Goal: Check status

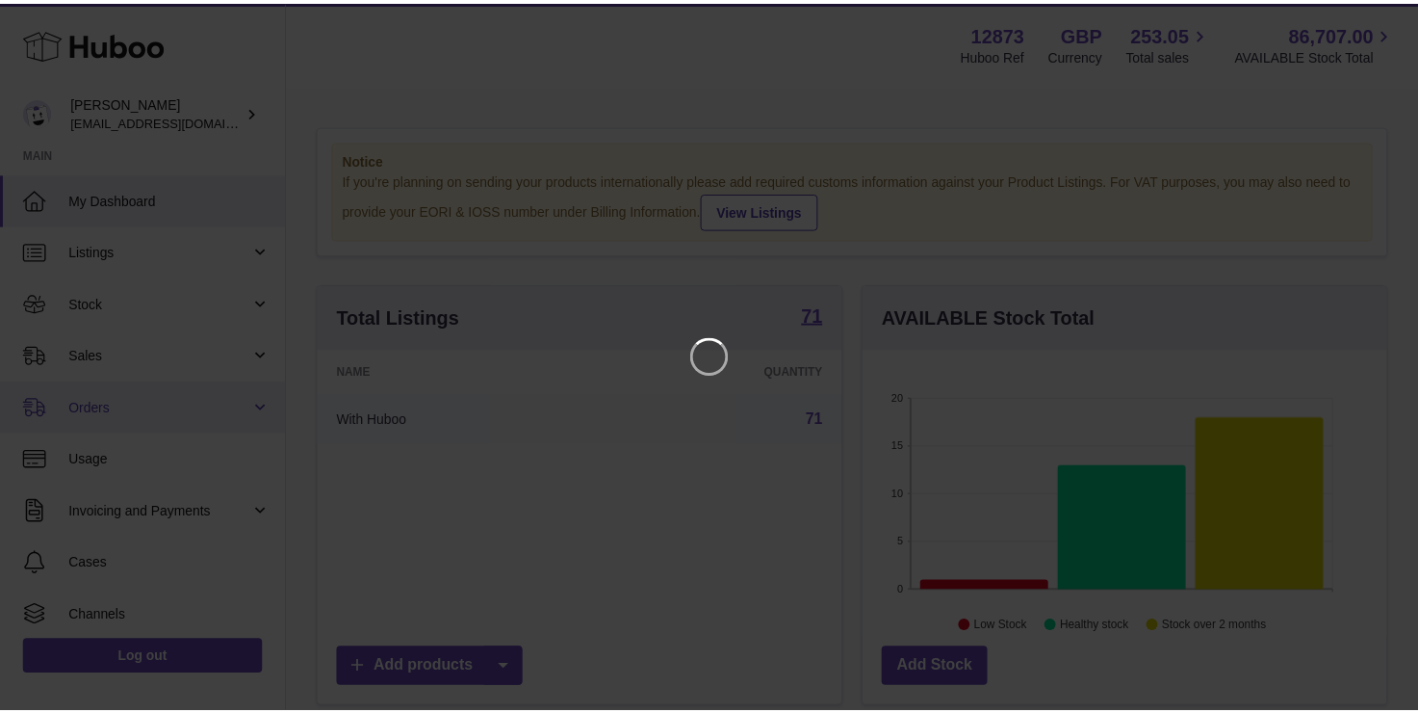
scroll to position [300, 530]
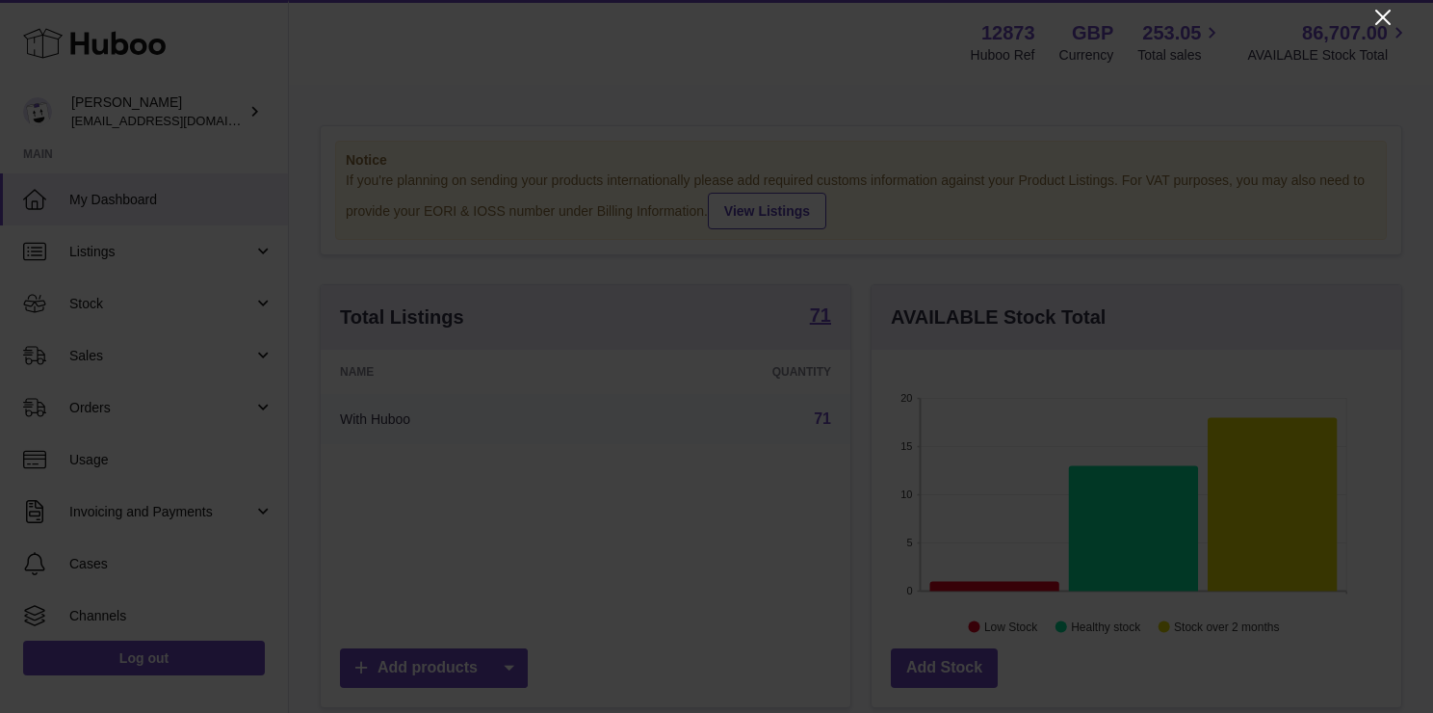
click at [1378, 15] on icon "Close" at bounding box center [1382, 17] width 23 height 23
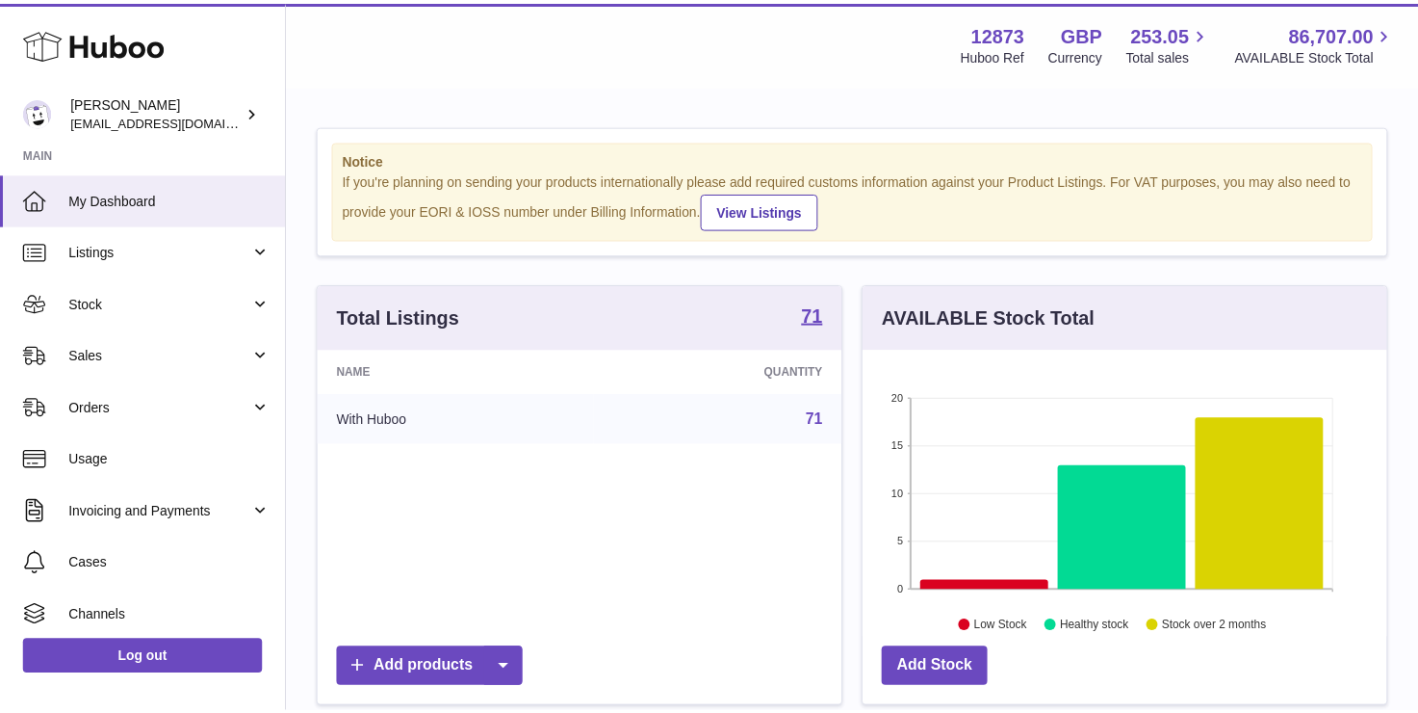
scroll to position [962648, 962424]
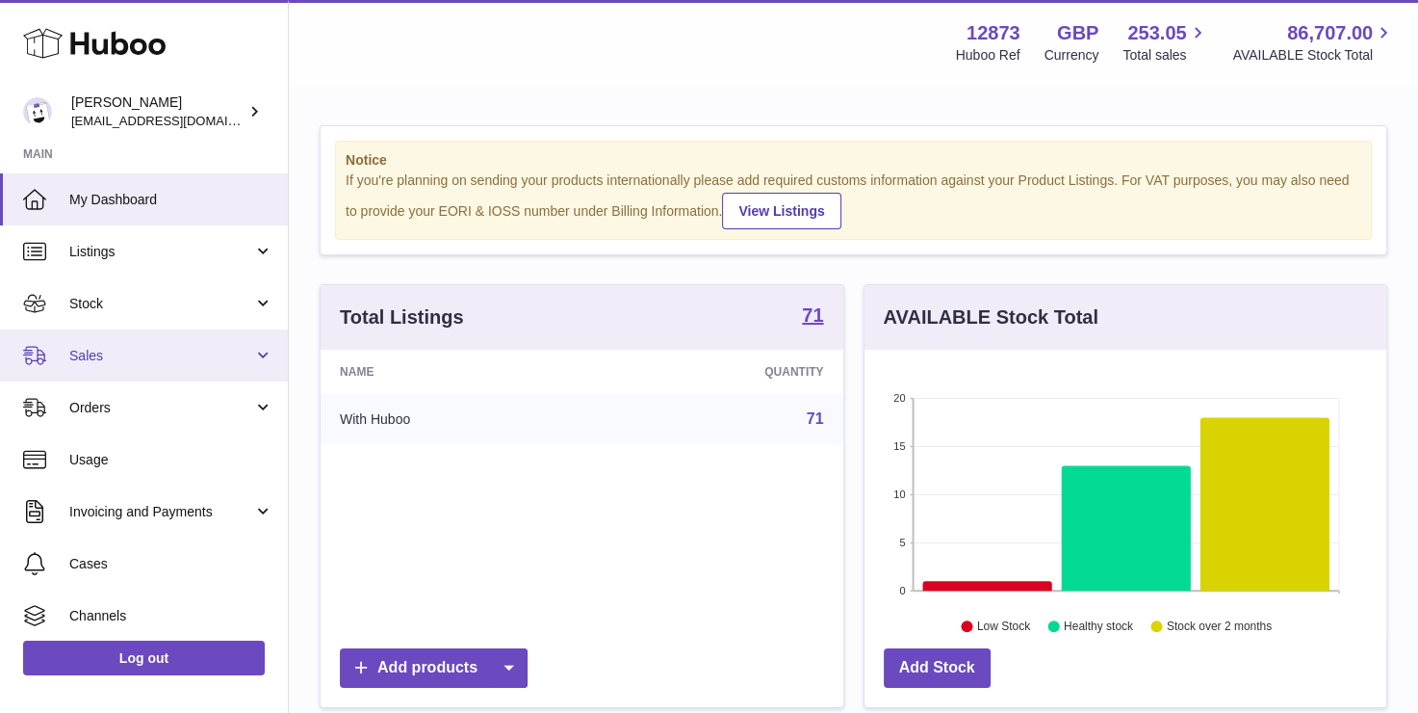
click at [181, 358] on span "Sales" at bounding box center [161, 356] width 184 height 18
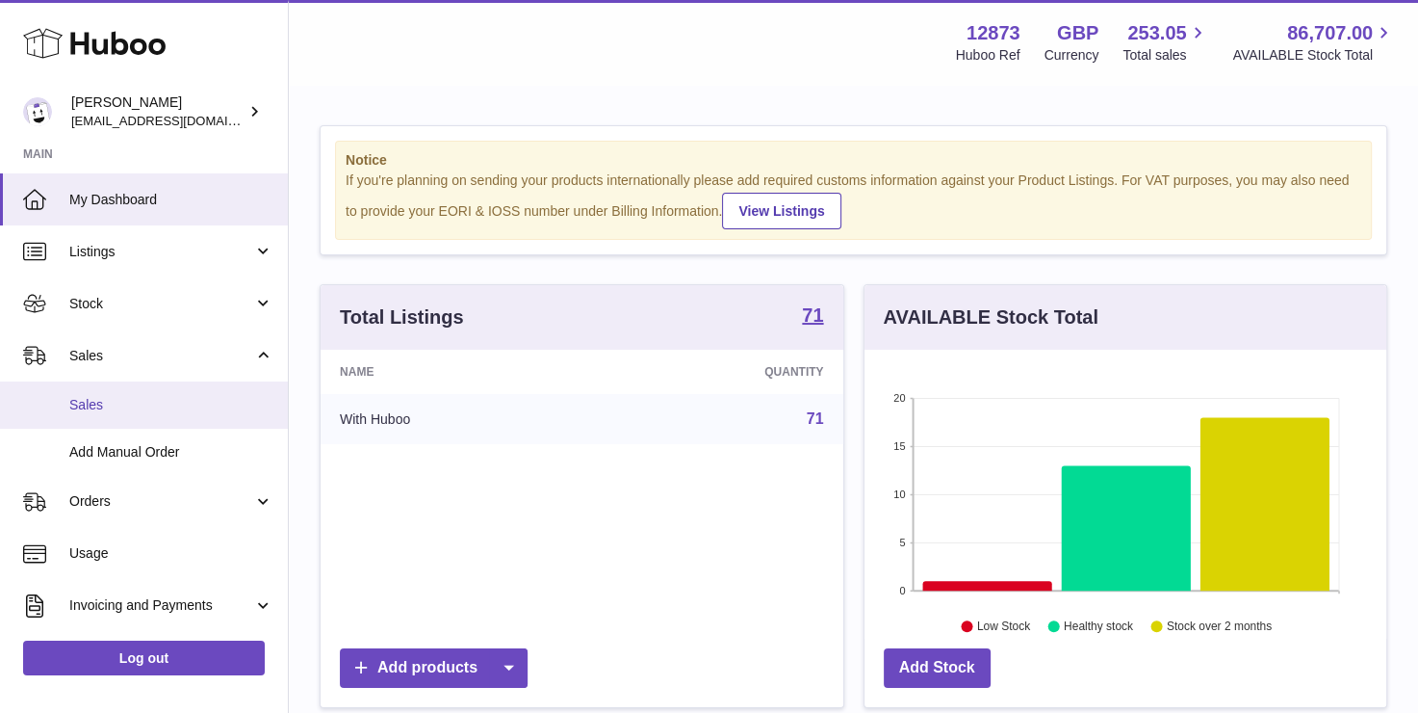
click at [169, 396] on span "Sales" at bounding box center [171, 405] width 204 height 18
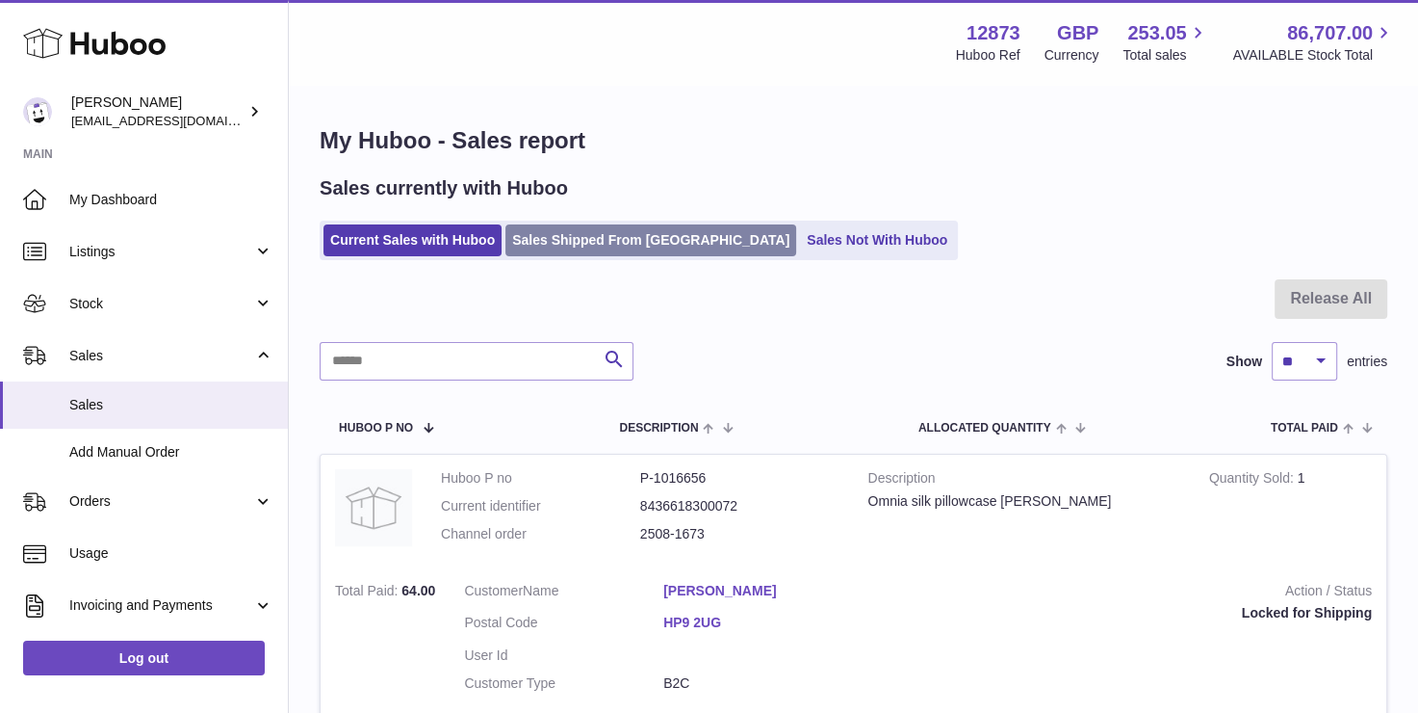
click at [561, 245] on link "Sales Shipped From [GEOGRAPHIC_DATA]" at bounding box center [651, 240] width 291 height 32
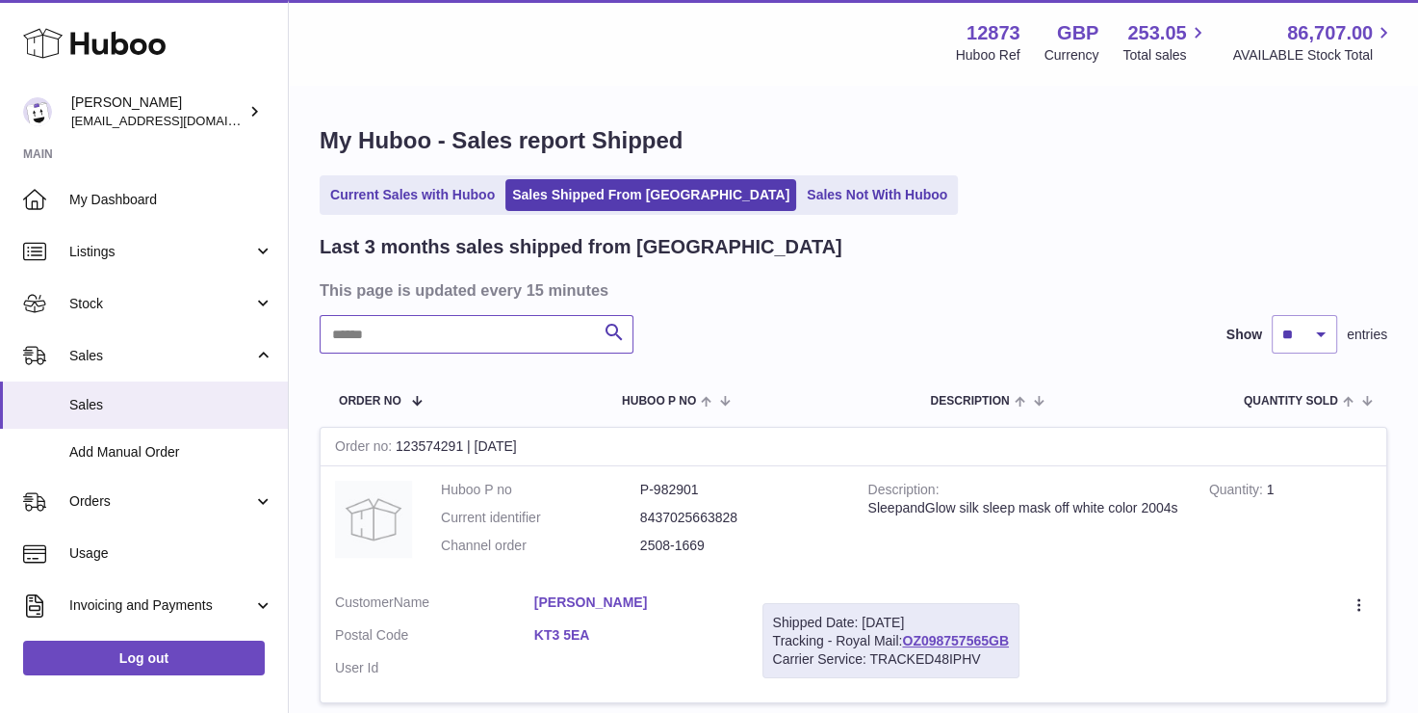
click at [402, 351] on input "text" at bounding box center [477, 334] width 314 height 39
paste input "**********"
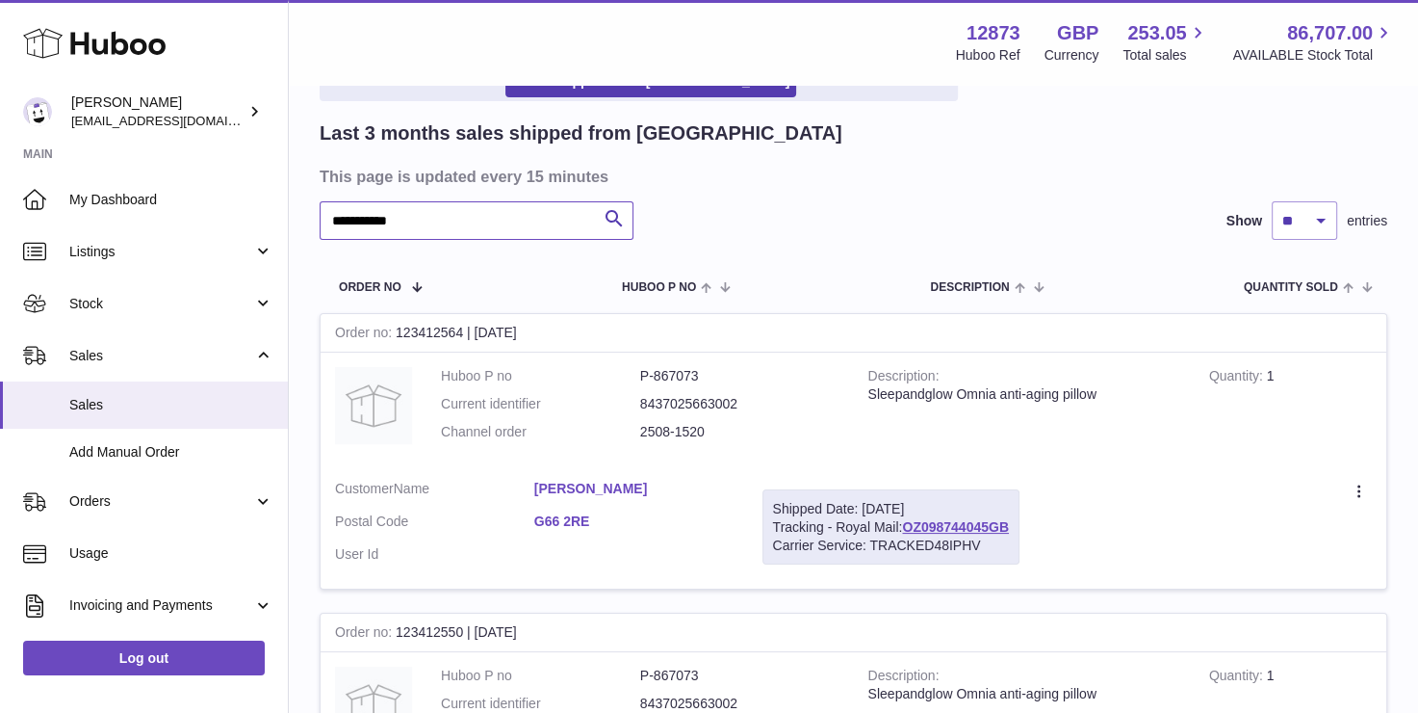
scroll to position [385, 0]
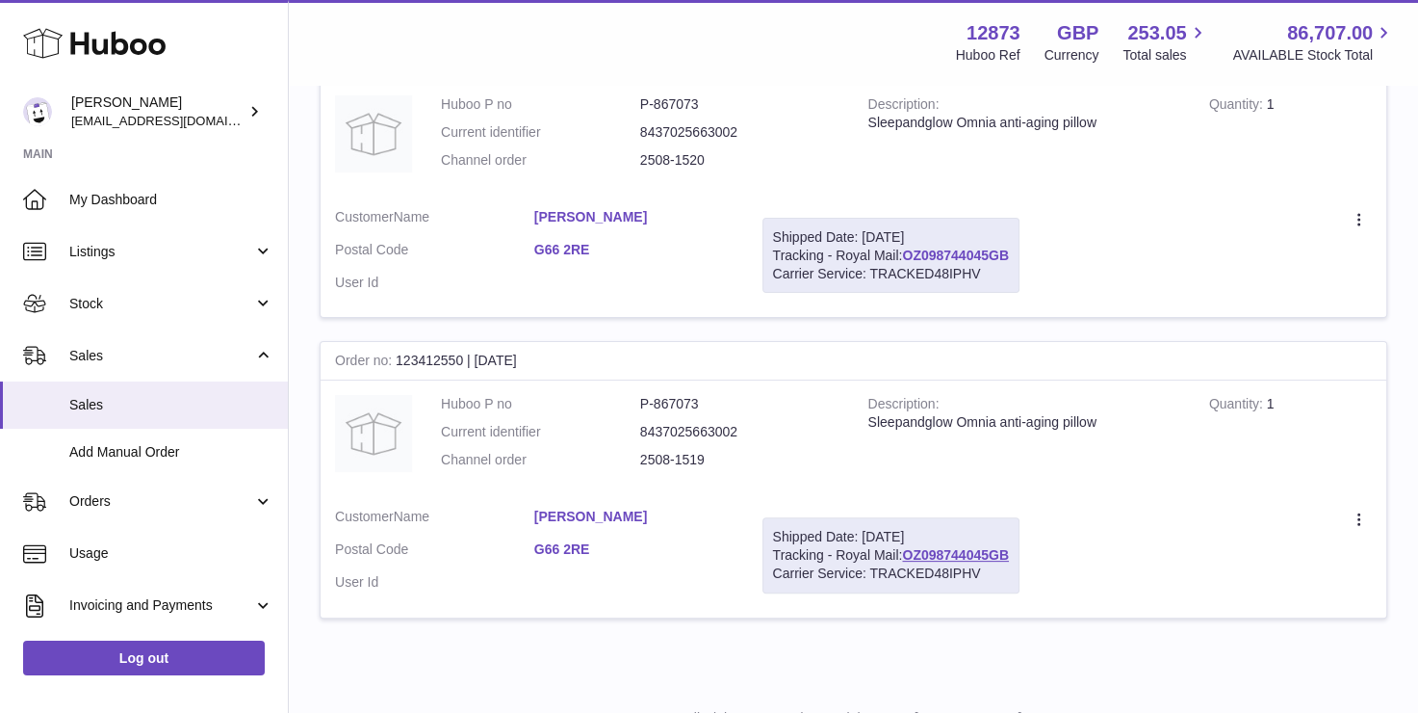
type input "**********"
click at [937, 389] on td "Description Sleepandglow Omnia anti-aging pillow" at bounding box center [1024, 436] width 341 height 113
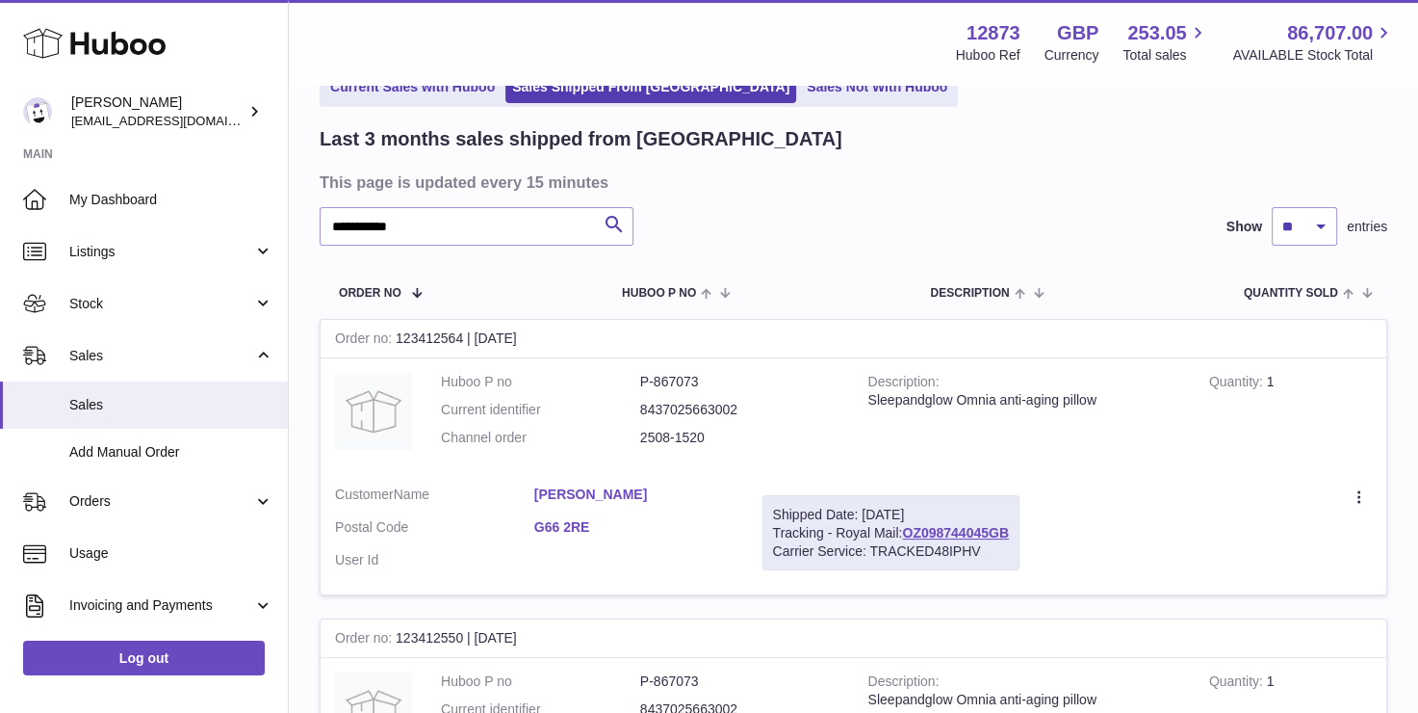
scroll to position [0, 0]
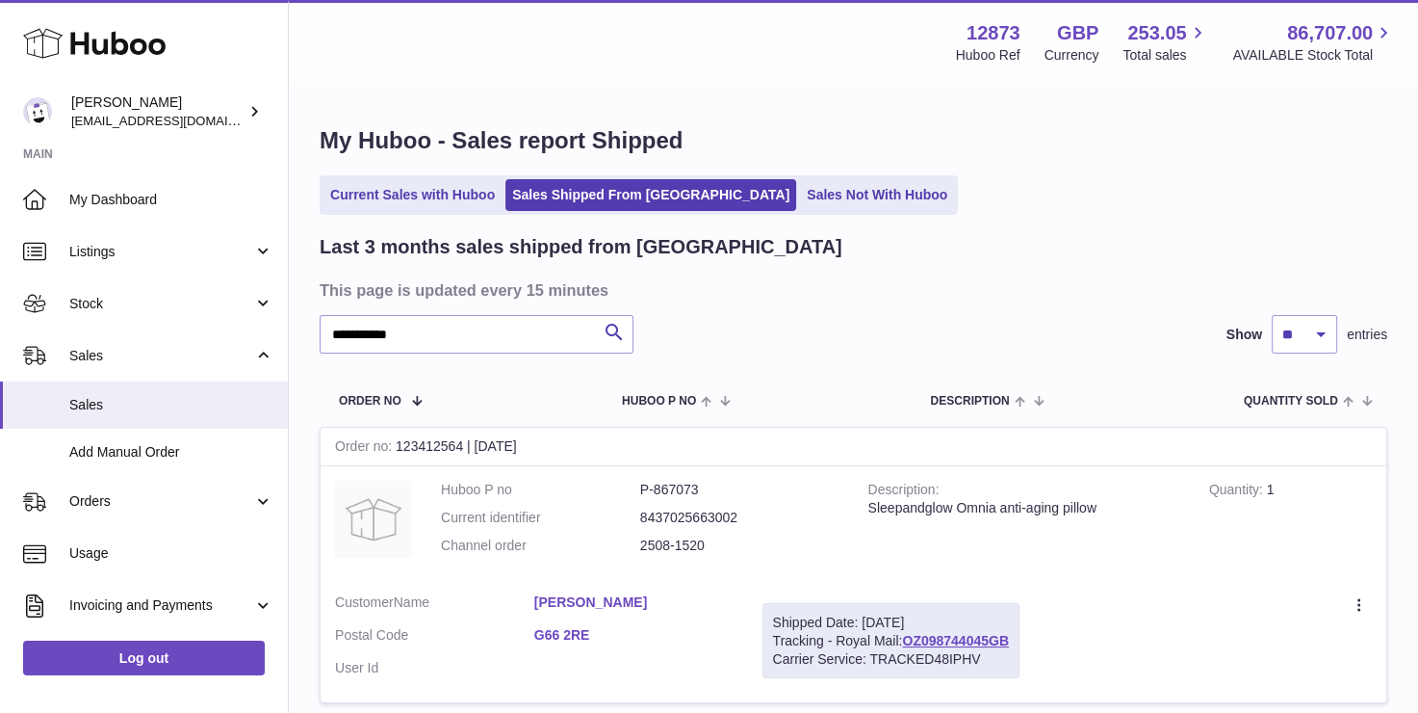
drag, startPoint x: 904, startPoint y: 641, endPoint x: 1022, endPoint y: 639, distance: 117.5
click at [1020, 639] on div "Shipped Date: 25th Aug 2025 Tracking - Royal Mail: OZ098744045GB Carrier Servic…" at bounding box center [891, 641] width 257 height 76
click at [1008, 617] on div "Shipped Date: 25th Aug 2025" at bounding box center [891, 622] width 236 height 18
drag, startPoint x: 1019, startPoint y: 634, endPoint x: 907, endPoint y: 638, distance: 111.8
click at [907, 638] on div "Shipped Date: 25th Aug 2025 Tracking - Royal Mail: OZ098744045GB Carrier Servic…" at bounding box center [891, 641] width 257 height 76
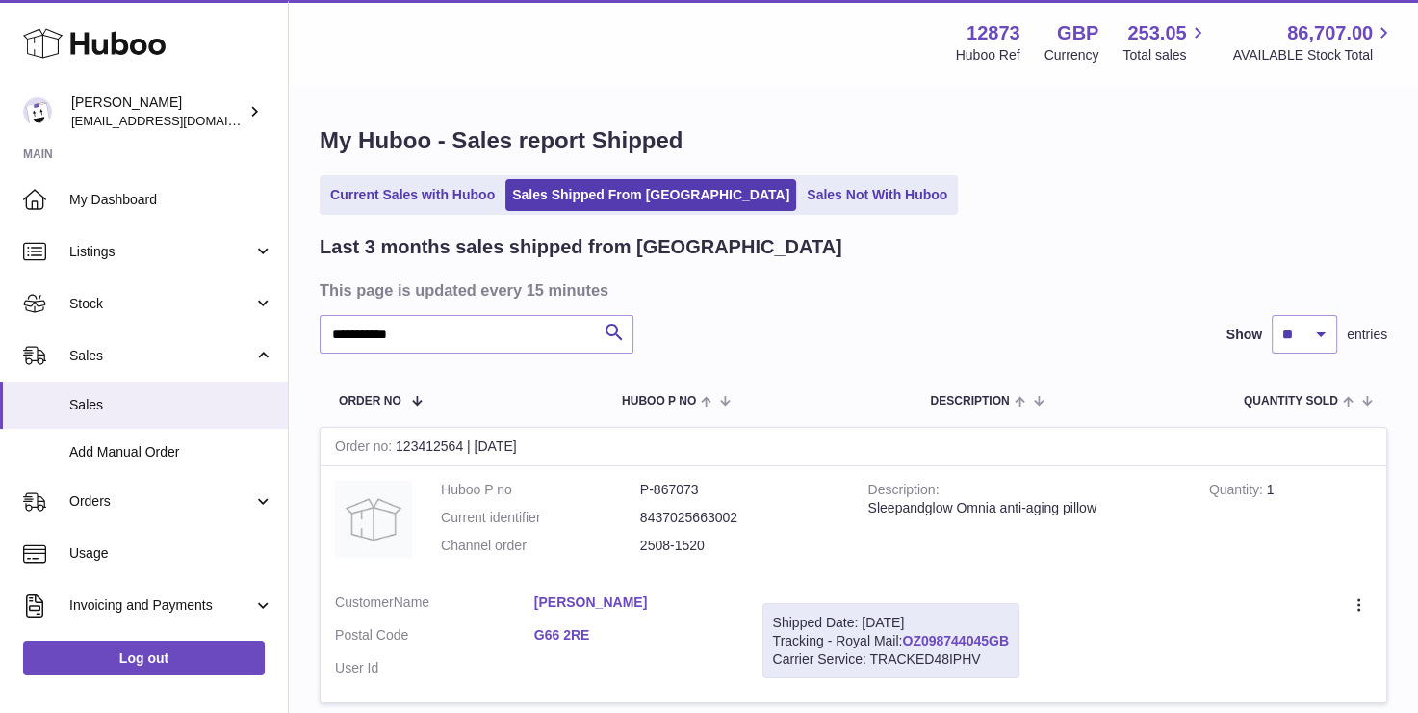
copy link "OZ098744045GB"
drag, startPoint x: 908, startPoint y: 628, endPoint x: 1015, endPoint y: 637, distance: 107.3
click at [1015, 637] on div "Shipped Date: 25th Aug 2025 Tracking - Royal Mail: OZ098744045GB Carrier Servic…" at bounding box center [891, 641] width 257 height 76
drag, startPoint x: 959, startPoint y: 612, endPoint x: 981, endPoint y: 628, distance: 27.0
click at [959, 613] on div "Shipped Date: 25th Aug 2025" at bounding box center [891, 622] width 236 height 18
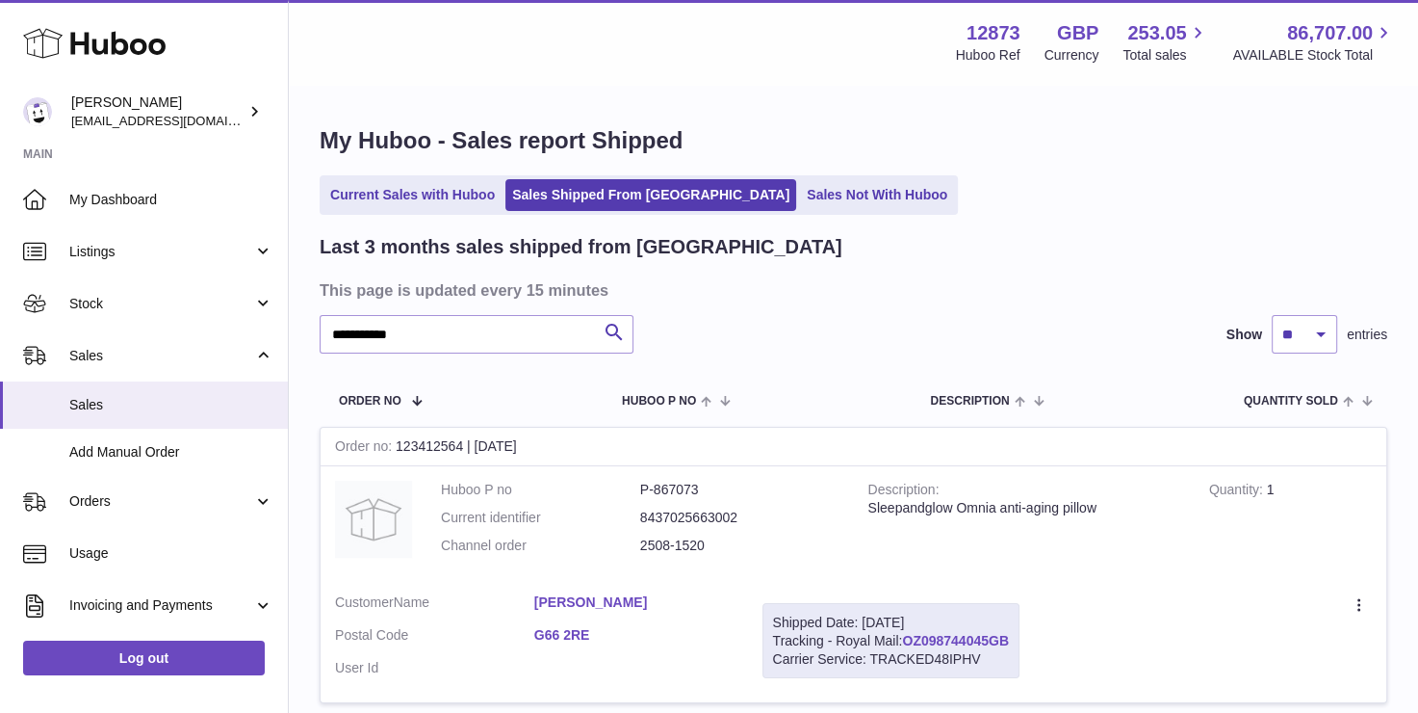
drag, startPoint x: 1019, startPoint y: 641, endPoint x: 907, endPoint y: 637, distance: 111.8
click at [907, 637] on div "Shipped Date: 25th Aug 2025 Tracking - Royal Mail: OZ098744045GB Carrier Servic…" at bounding box center [891, 641] width 257 height 76
click at [942, 204] on div "Current Sales with Huboo Sales Shipped From Huboo Sales Not With Huboo" at bounding box center [854, 194] width 1068 height 39
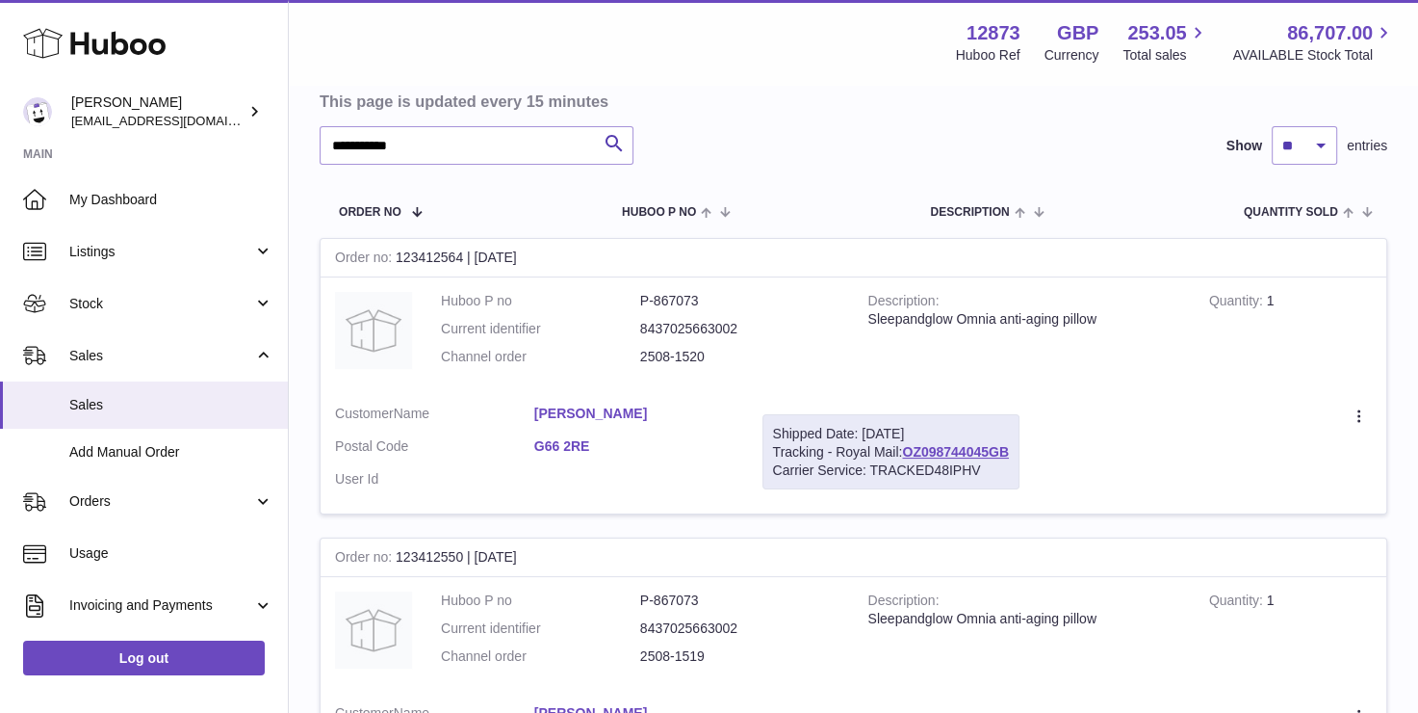
scroll to position [193, 0]
